Goal: Transaction & Acquisition: Book appointment/travel/reservation

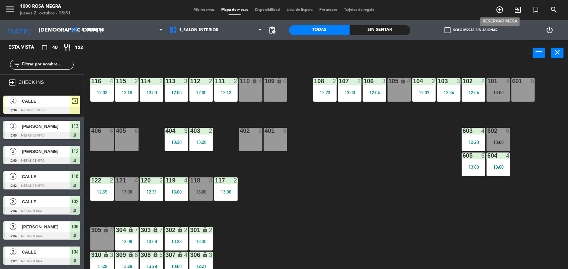
click at [502, 8] on icon "add_circle_outline" at bounding box center [500, 10] width 8 height 8
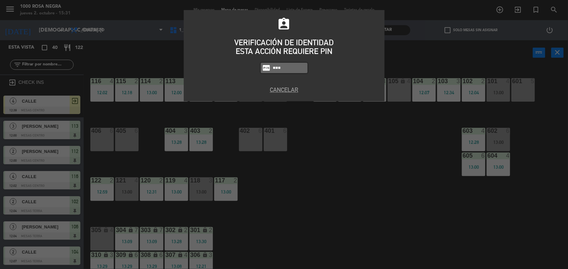
type input "0341"
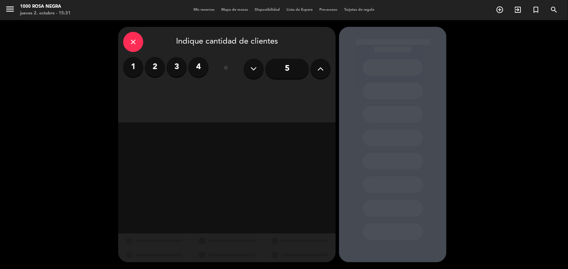
click at [282, 72] on input "5" at bounding box center [288, 69] width 44 height 20
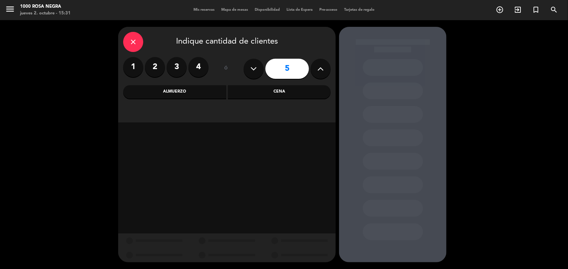
click at [194, 97] on div "Almuerzo" at bounding box center [174, 91] width 103 height 13
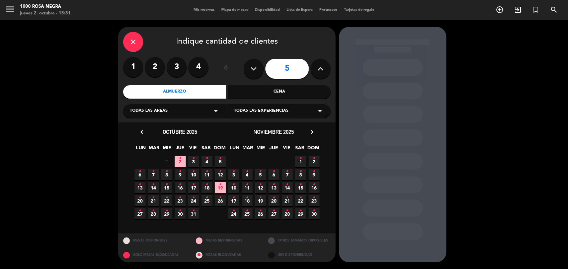
click at [153, 170] on icon "•" at bounding box center [153, 171] width 2 height 11
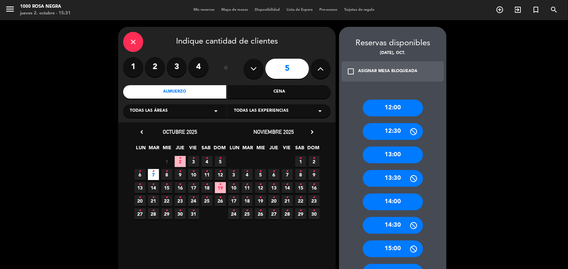
click at [387, 104] on div "12:00" at bounding box center [393, 107] width 60 height 17
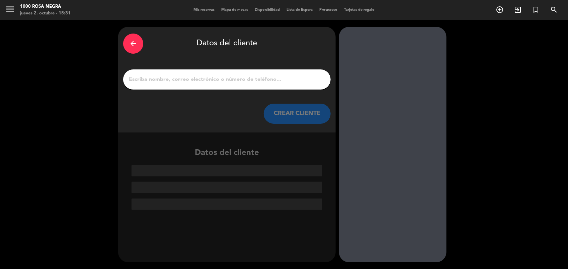
click at [259, 82] on input "1" at bounding box center [227, 79] width 198 height 9
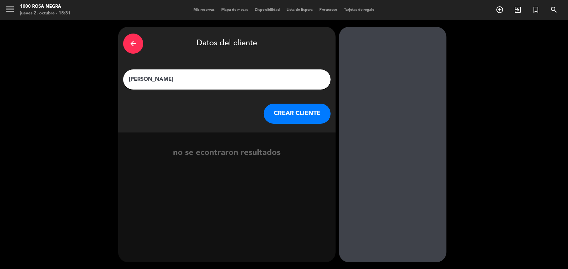
type input "[PERSON_NAME]"
click at [300, 114] on button "CREAR CLIENTE" at bounding box center [297, 113] width 67 height 20
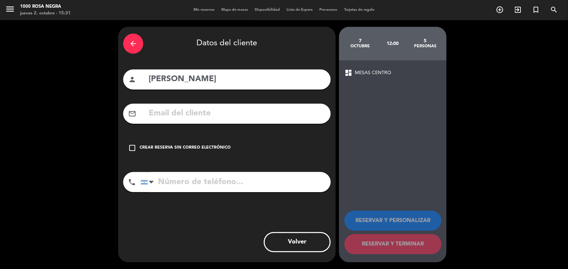
click at [223, 185] on input "tel" at bounding box center [236, 182] width 190 height 20
type input "1145261281"
click at [135, 151] on icon "check_box_outline_blank" at bounding box center [132, 148] width 8 height 8
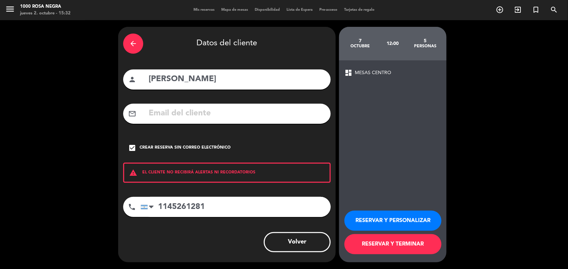
click at [375, 215] on button "RESERVAR Y PERSONALIZAR" at bounding box center [393, 220] width 97 height 20
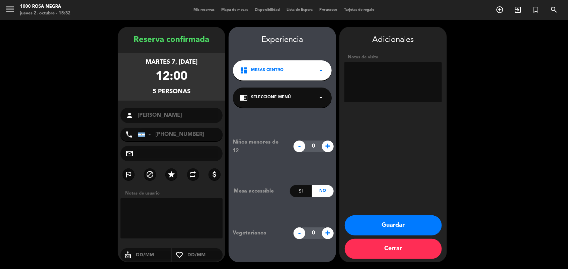
click at [405, 82] on textarea at bounding box center [393, 82] width 97 height 40
click at [396, 224] on button "Guardar" at bounding box center [393, 225] width 97 height 20
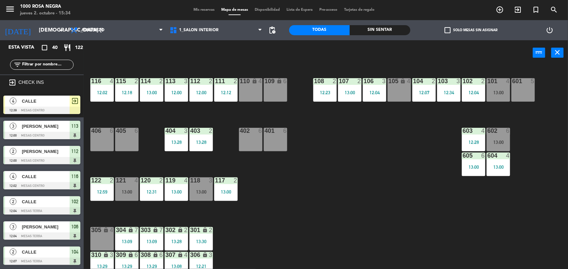
click at [197, 11] on span "Mis reservas" at bounding box center [204, 10] width 28 height 4
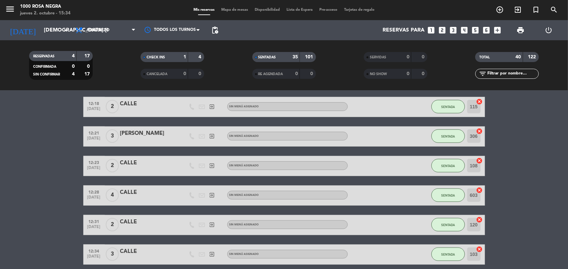
scroll to position [275, 0]
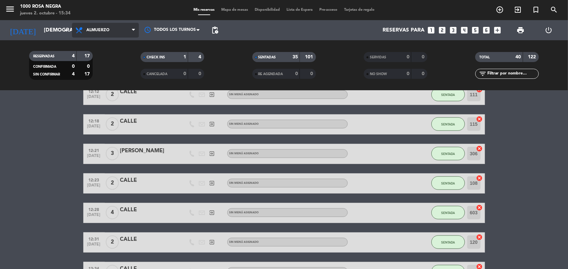
click at [104, 27] on span "Almuerzo" at bounding box center [105, 30] width 67 height 15
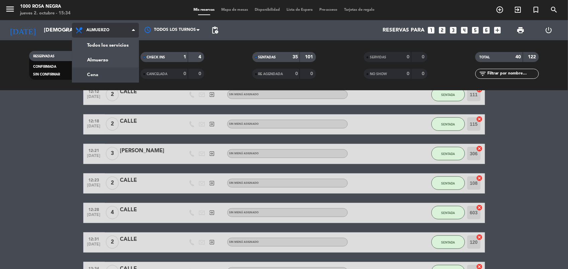
click at [95, 73] on div "menu 1000 [PERSON_NAME] Negra jueves 2. octubre - 15:34 Mis reservas Mapa de me…" at bounding box center [284, 45] width 568 height 90
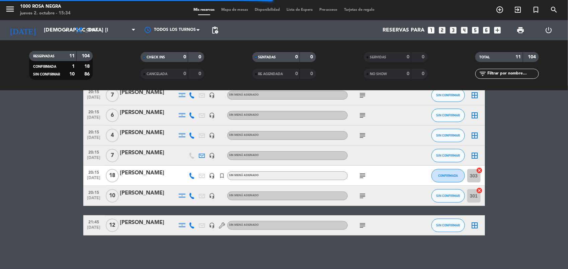
scroll to position [153, 0]
click at [109, 151] on span "7" at bounding box center [112, 155] width 13 height 13
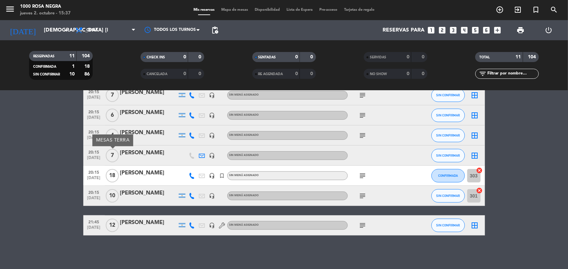
click at [109, 151] on span "7" at bounding box center [112, 155] width 13 height 13
click at [68, 170] on bookings-row "20:00 [DATE] 6 [PERSON_NAME] headset_mic Sin menú asignado subject SIN CONFIRMA…" at bounding box center [284, 115] width 568 height 240
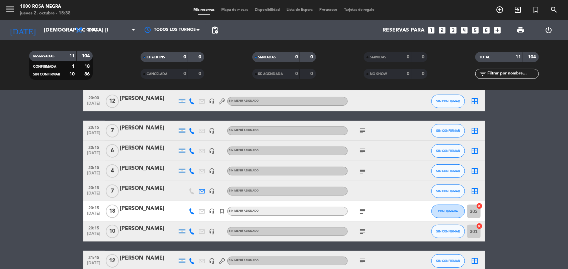
scroll to position [0, 0]
